Goal: Find specific page/section: Find specific page/section

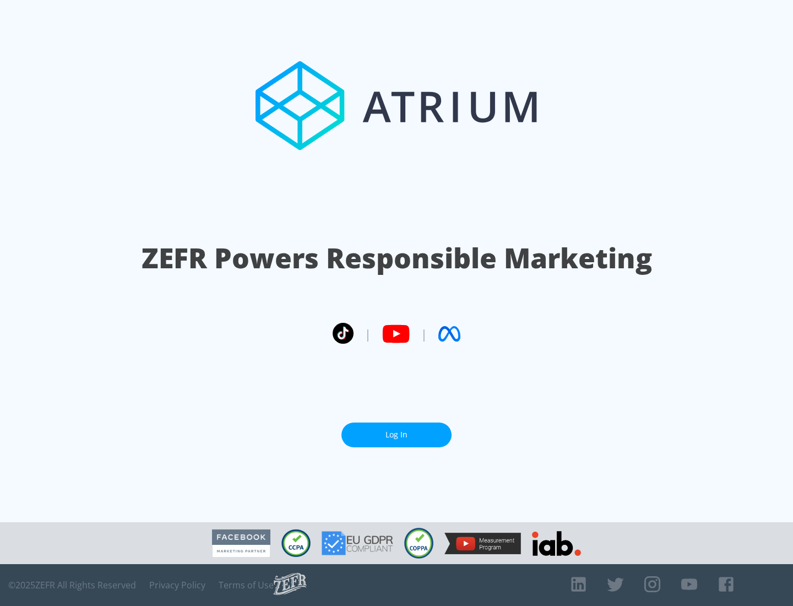
click at [397, 435] on link "Log In" at bounding box center [396, 434] width 110 height 25
